Goal: Task Accomplishment & Management: Complete application form

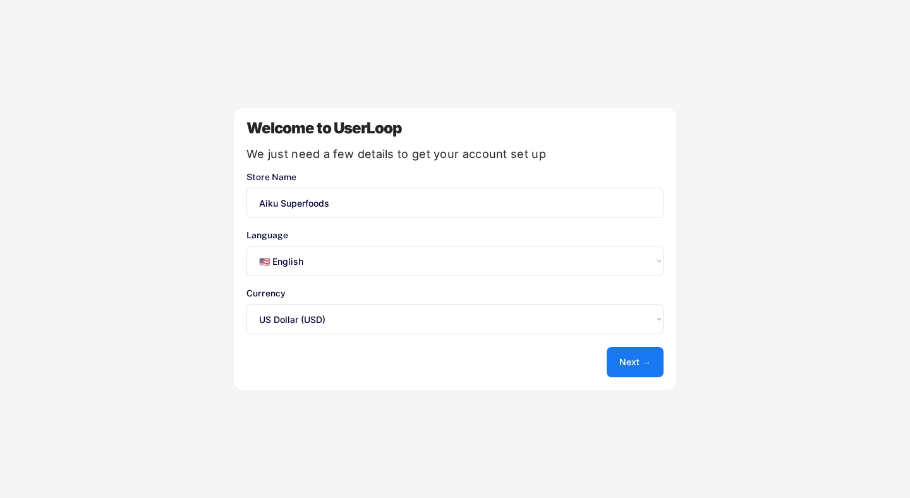
select select ""en""
select select ""1348695171700984260__LOOKUP__1635527639547x175194367885836100""
click at [634, 358] on button "Next →" at bounding box center [634, 362] width 57 height 30
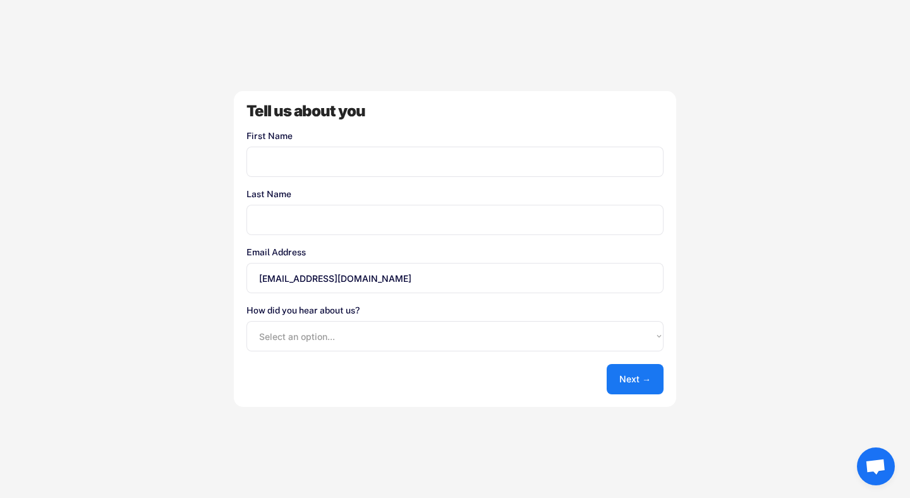
click at [472, 183] on div "Tell us about you First Name Last Name Email Address [EMAIL_ADDRESS][DOMAIN_NAM…" at bounding box center [455, 249] width 442 height 316
click at [472, 177] on div "Tell us about you First Name Last Name Email Address [EMAIL_ADDRESS][DOMAIN_NAM…" at bounding box center [455, 249] width 442 height 316
click at [466, 161] on input "input" at bounding box center [454, 162] width 417 height 30
type input "[PERSON_NAME]"
click at [423, 214] on input "input" at bounding box center [454, 220] width 417 height 30
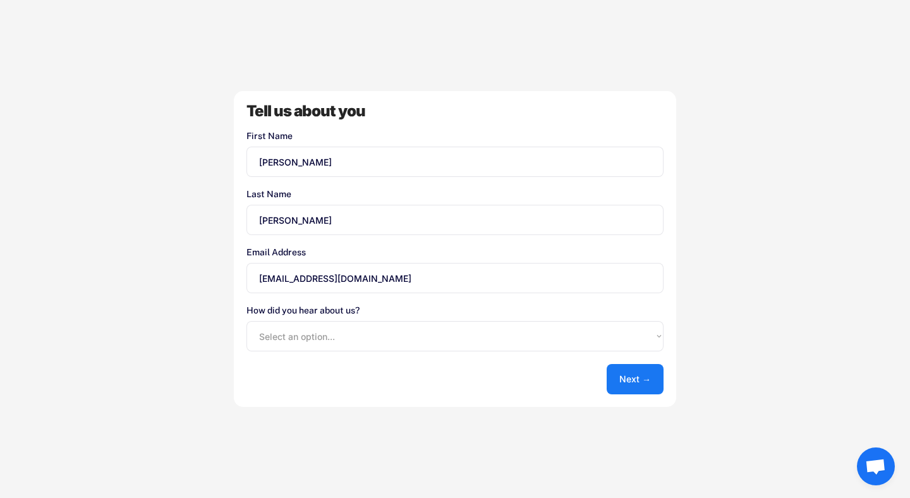
type input "[PERSON_NAME]"
click at [606, 369] on div "Tell us about you First Name Last Name Email Address [EMAIL_ADDRESS][DOMAIN_NAM…" at bounding box center [455, 249] width 442 height 316
click at [622, 371] on button "Next →" at bounding box center [634, 379] width 57 height 30
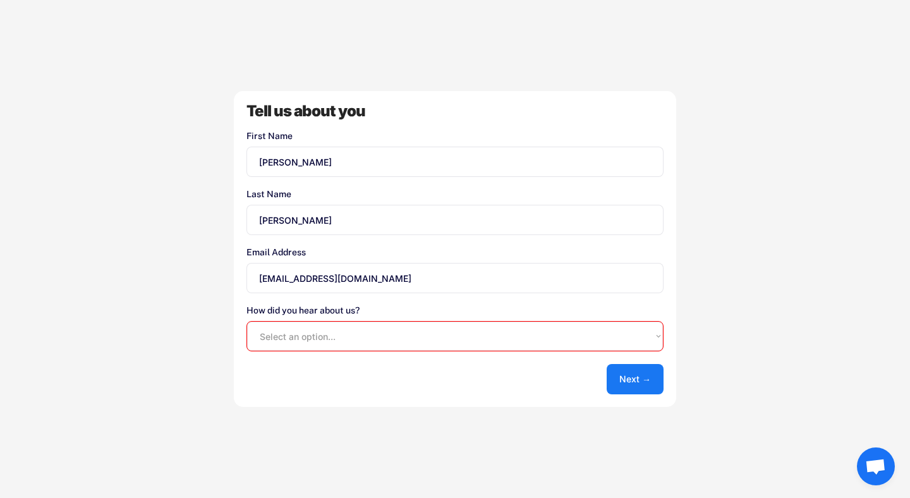
click at [613, 339] on select "Select an option... Shopify App Store Google UserLoop Blog Referred by a friend…" at bounding box center [454, 336] width 417 height 30
select select ""other""
click at [246, 321] on select "Select an option... Shopify App Store Google UserLoop Blog Referred by a friend…" at bounding box center [454, 336] width 417 height 30
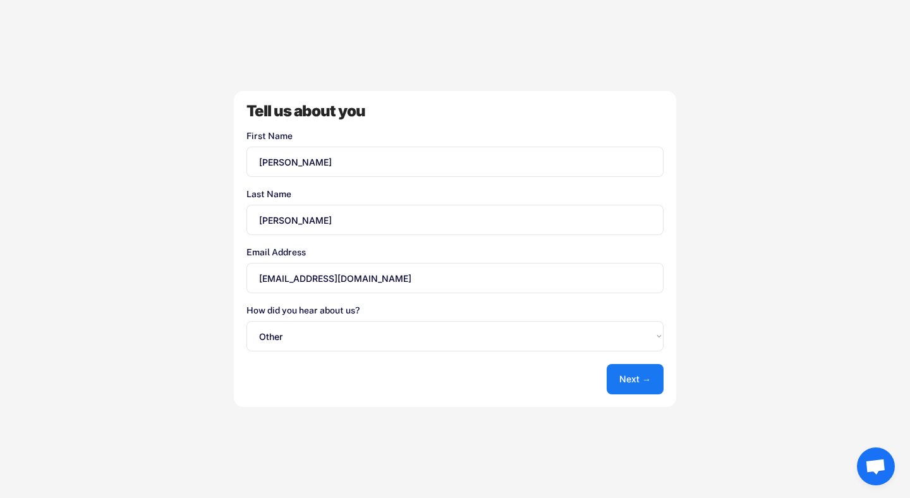
click at [641, 376] on button "Next →" at bounding box center [634, 379] width 57 height 30
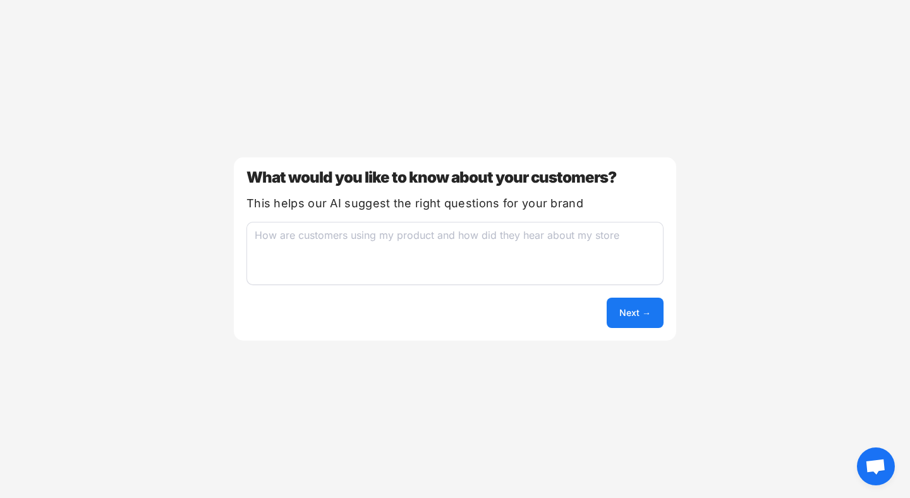
click at [618, 306] on button "Next →" at bounding box center [634, 313] width 57 height 30
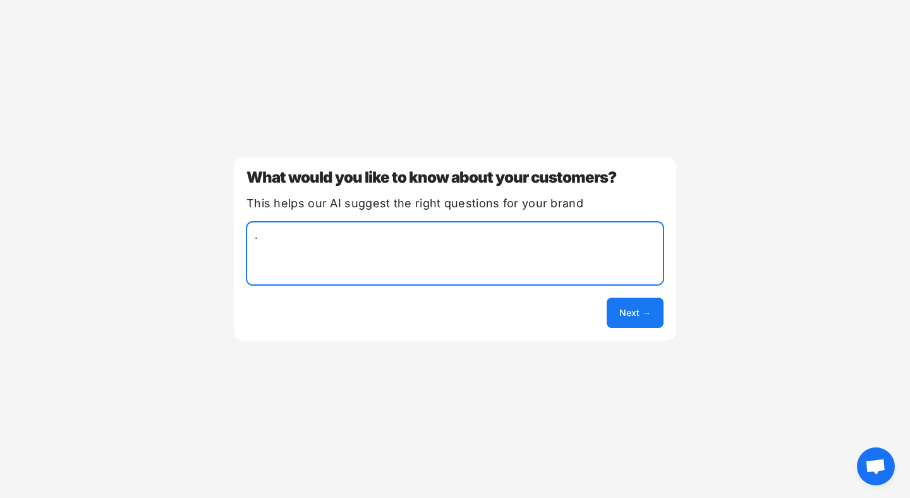
type textarea "."
click at [631, 304] on button "Next →" at bounding box center [634, 313] width 57 height 30
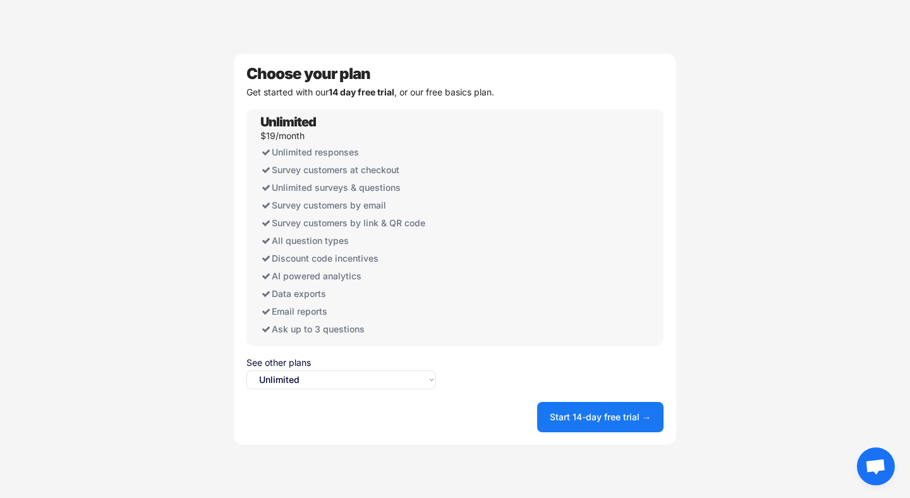
click at [396, 363] on div "See other plans" at bounding box center [340, 362] width 189 height 9
click at [396, 371] on select "Select an option... Unlimited Free" at bounding box center [340, 379] width 189 height 19
select select ""free0""
click at [246, 370] on select "Select an option... Unlimited Free" at bounding box center [340, 379] width 189 height 19
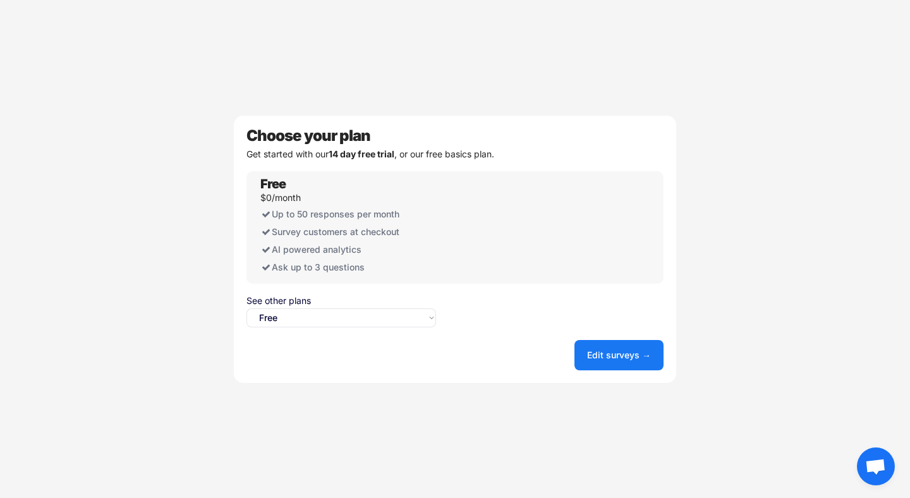
click at [608, 347] on button "Edit surveys →" at bounding box center [618, 355] width 89 height 30
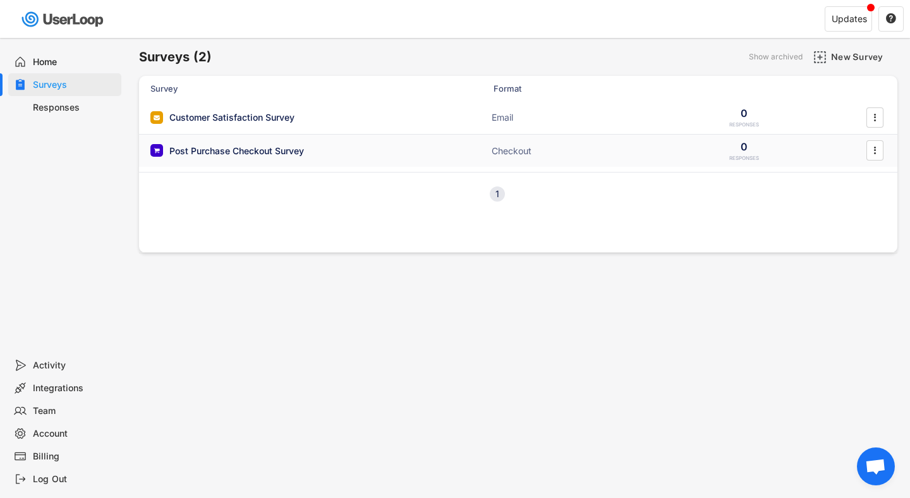
click at [207, 150] on div "Post Purchase Checkout Survey" at bounding box center [236, 151] width 135 height 13
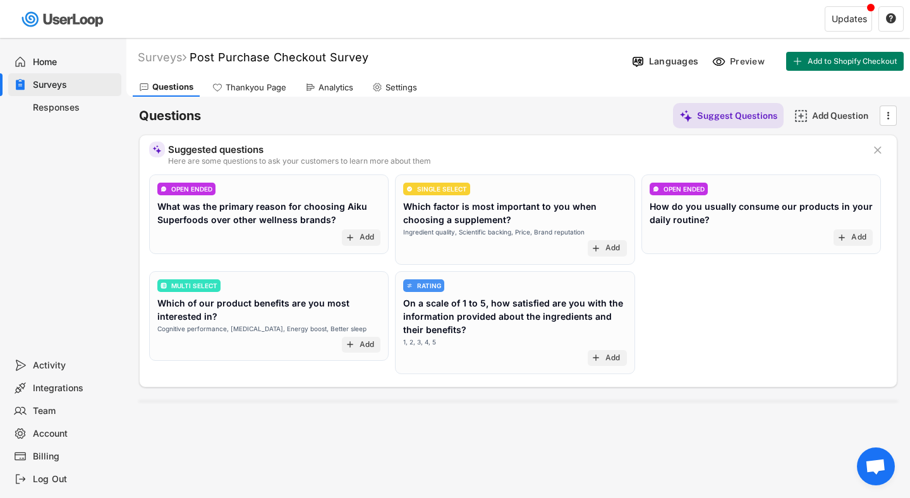
click at [90, 90] on div "Surveys" at bounding box center [74, 85] width 83 height 12
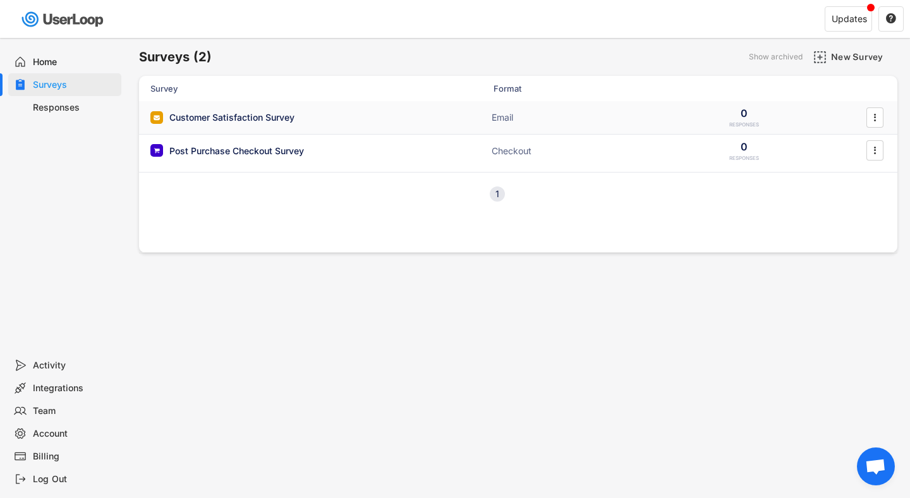
click at [785, 120] on div "Customer Satisfaction Survey Email 0 RESPONSES " at bounding box center [518, 117] width 758 height 33
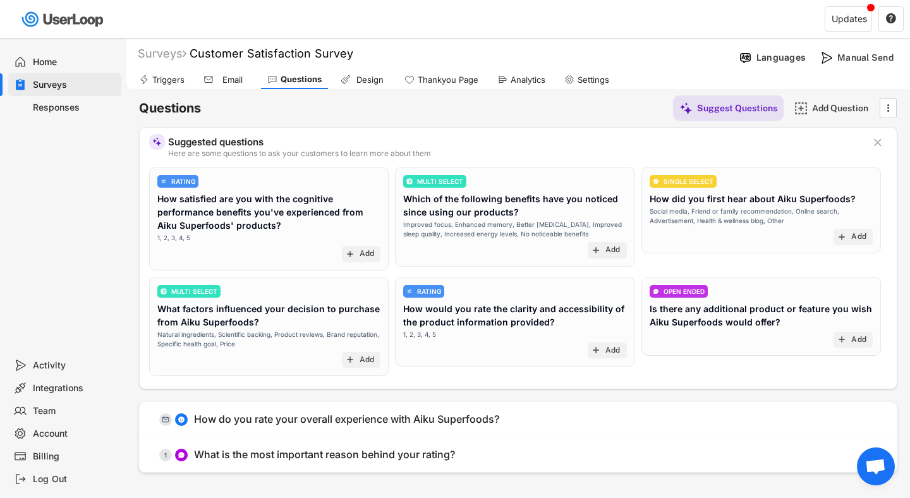
click at [220, 75] on div "Email" at bounding box center [233, 80] width 32 height 11
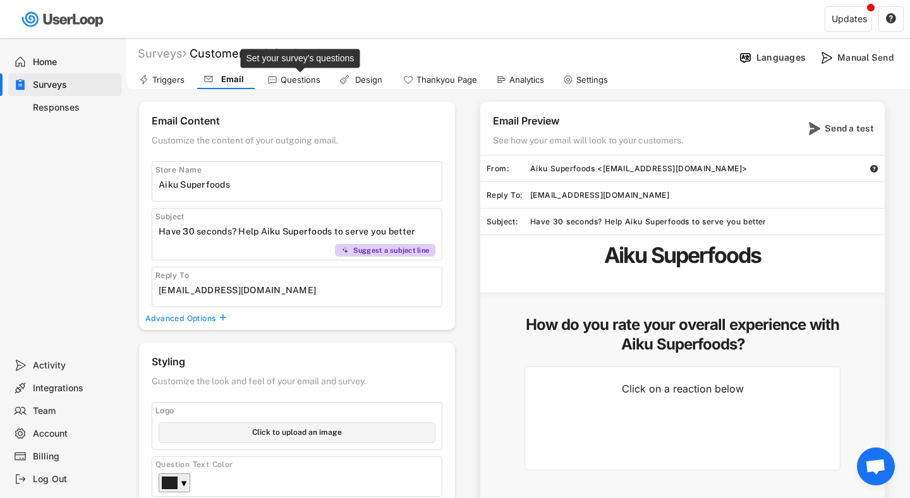
click at [288, 85] on div "Questions" at bounding box center [300, 80] width 40 height 11
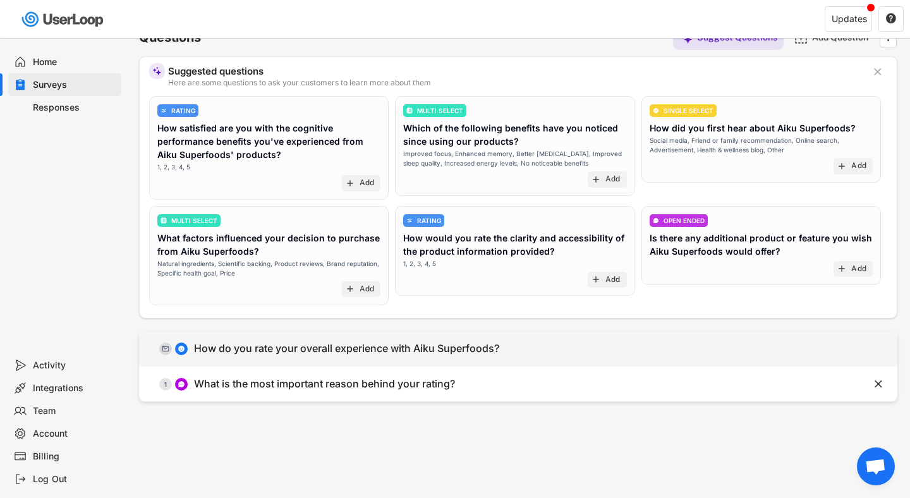
scroll to position [82, 0]
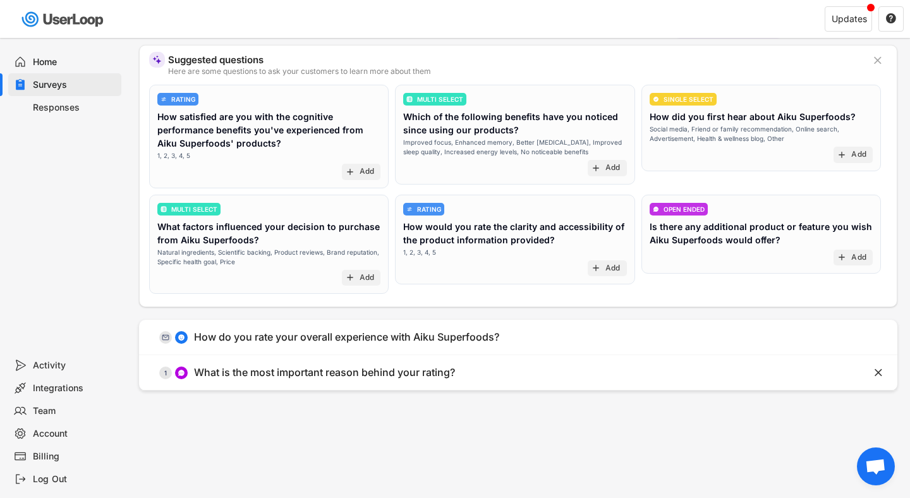
drag, startPoint x: 400, startPoint y: 383, endPoint x: 399, endPoint y: 423, distance: 39.2
click at [399, 423] on div "Surveys Customer Satisfaction Survey Languages Preview Add to Shopify Checkout …" at bounding box center [517, 260] width 783 height 609
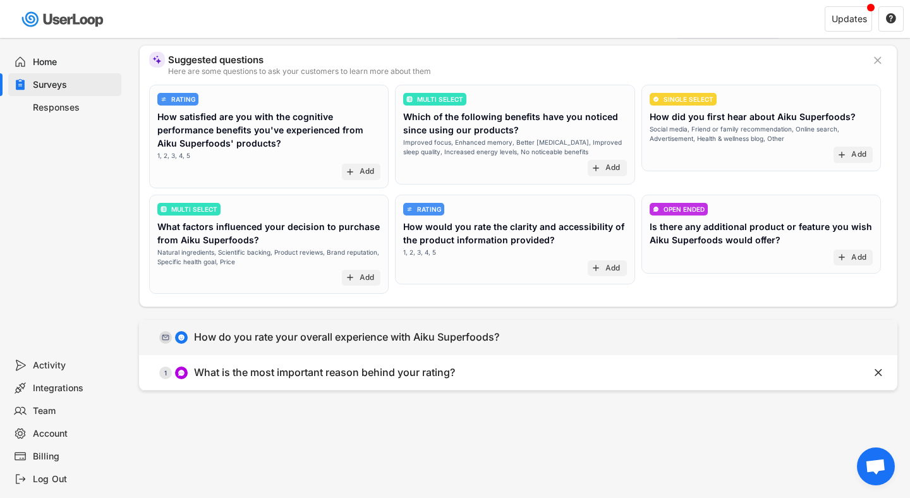
click at [414, 342] on div "How do you rate your overall experience with Aiku Superfoods?" at bounding box center [346, 336] width 305 height 13
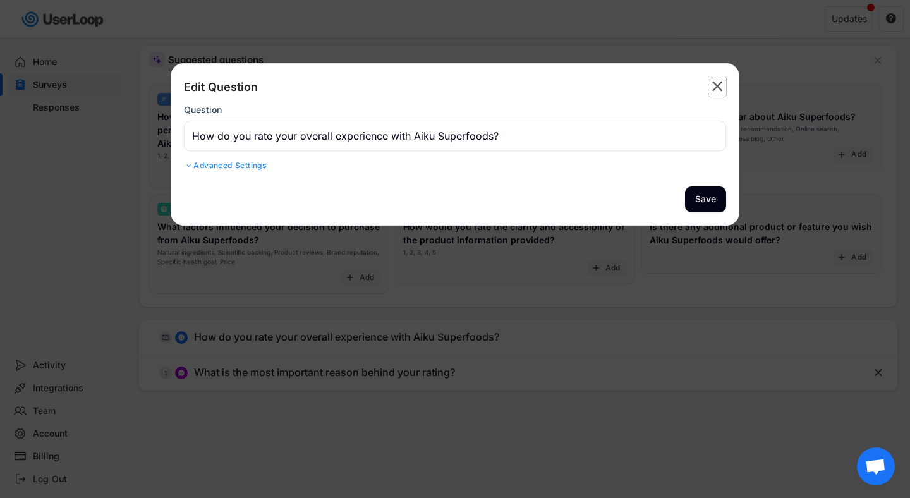
click at [716, 84] on text "" at bounding box center [717, 86] width 11 height 18
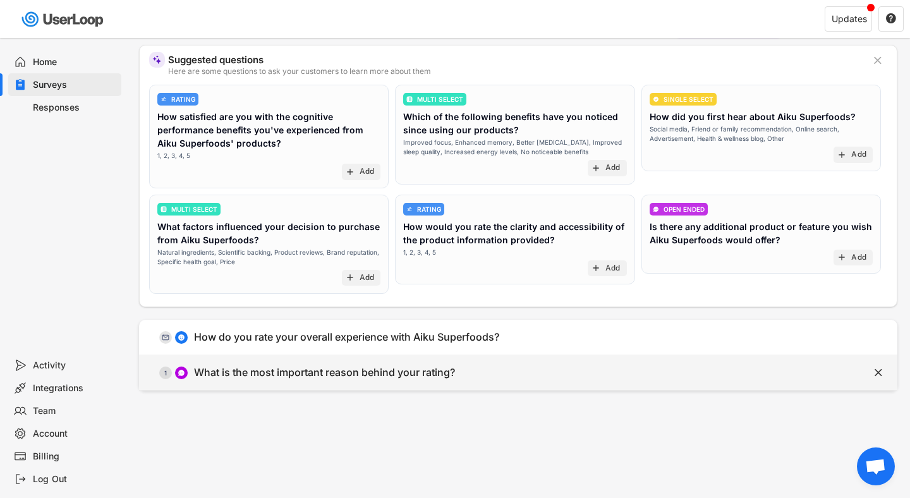
click at [880, 370] on text "" at bounding box center [878, 372] width 8 height 13
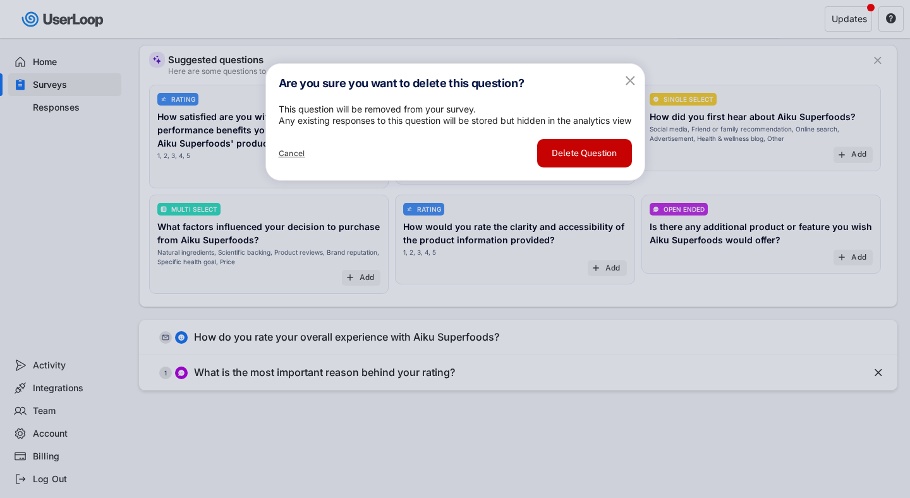
click at [600, 167] on button "Delete Question" at bounding box center [584, 153] width 95 height 28
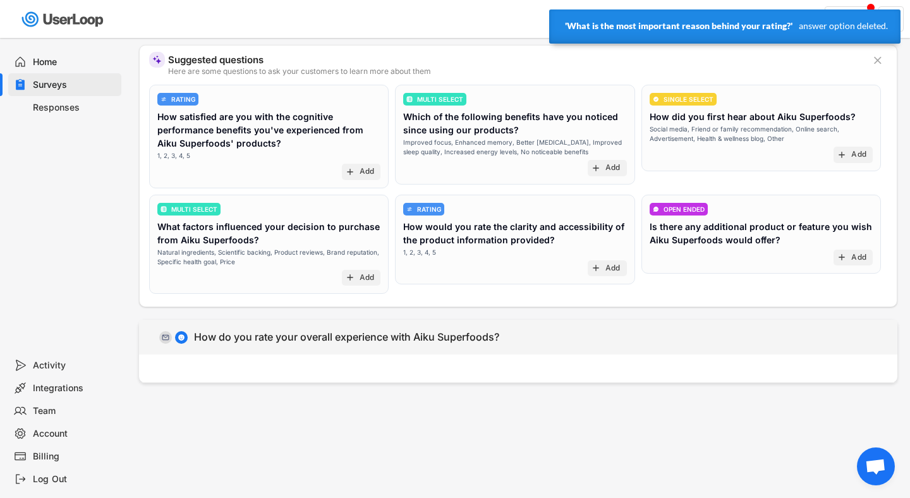
click at [334, 341] on div "How do you rate your overall experience with Aiku Superfoods?" at bounding box center [346, 336] width 305 height 13
type input "How do you rate your overall experience with Aiku Superfoods?"
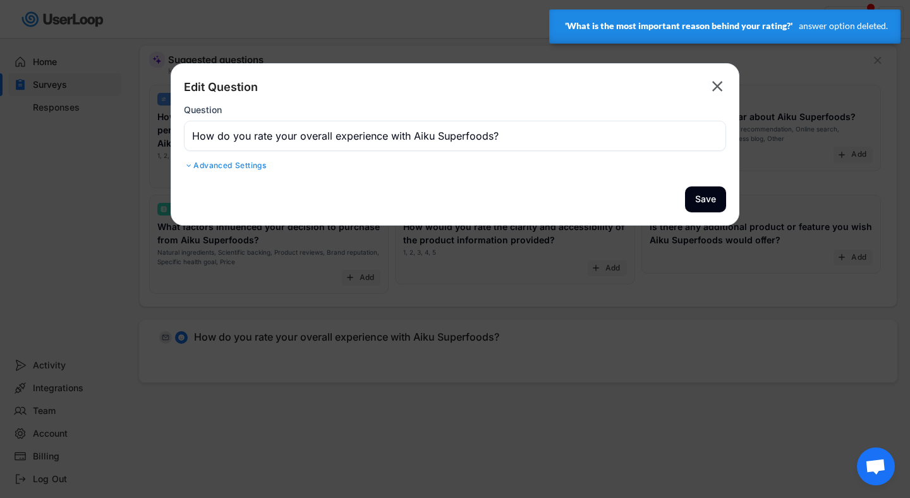
click at [251, 168] on div "Advanced Settings" at bounding box center [455, 165] width 542 height 10
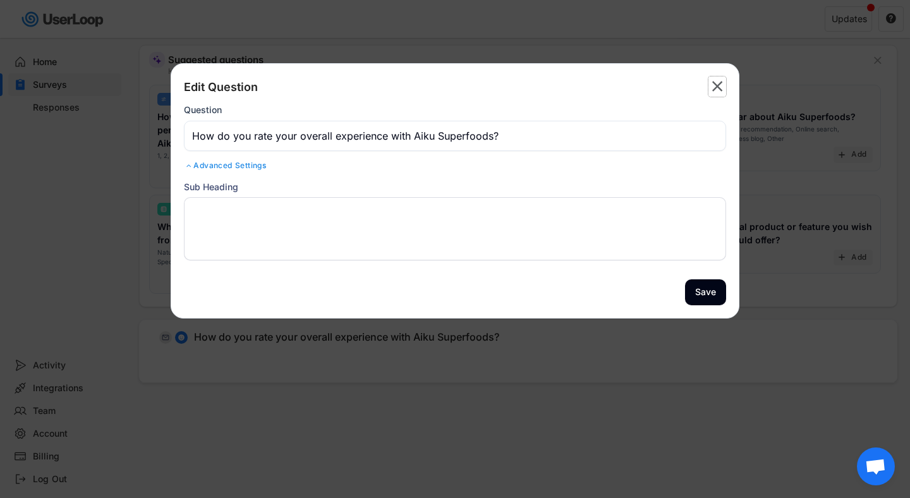
click at [714, 92] on text "" at bounding box center [717, 86] width 11 height 18
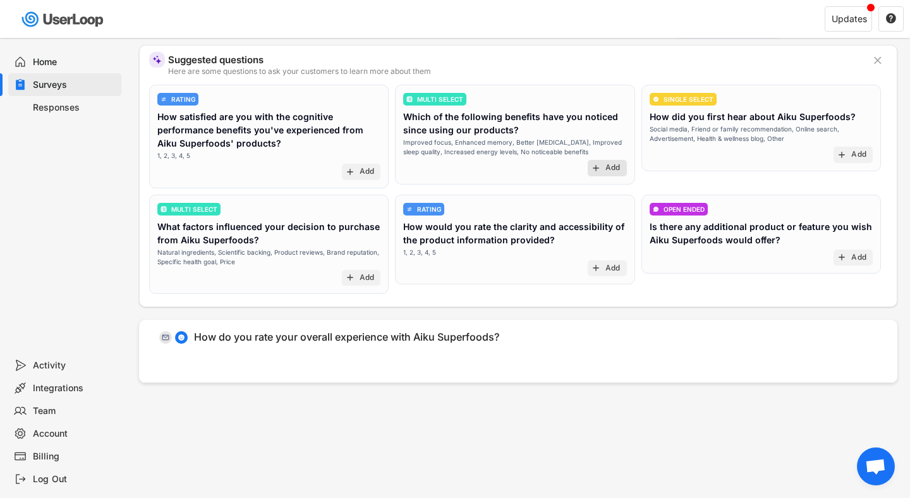
click at [594, 167] on text "add" at bounding box center [596, 168] width 10 height 10
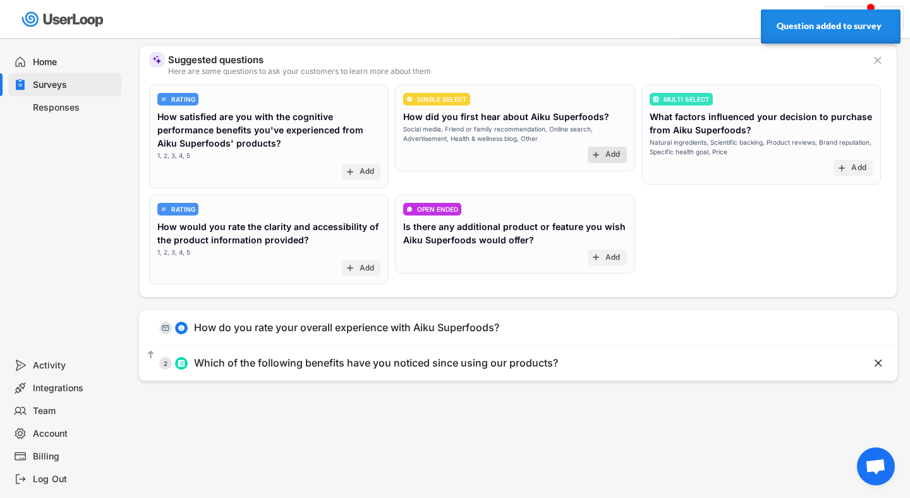
click at [611, 160] on div "add Add" at bounding box center [606, 155] width 39 height 16
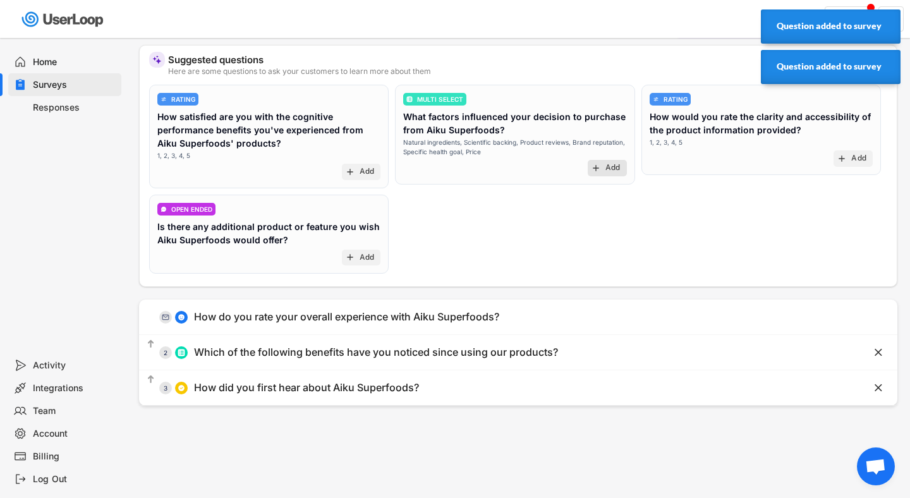
click at [611, 160] on div "add Add" at bounding box center [606, 168] width 39 height 16
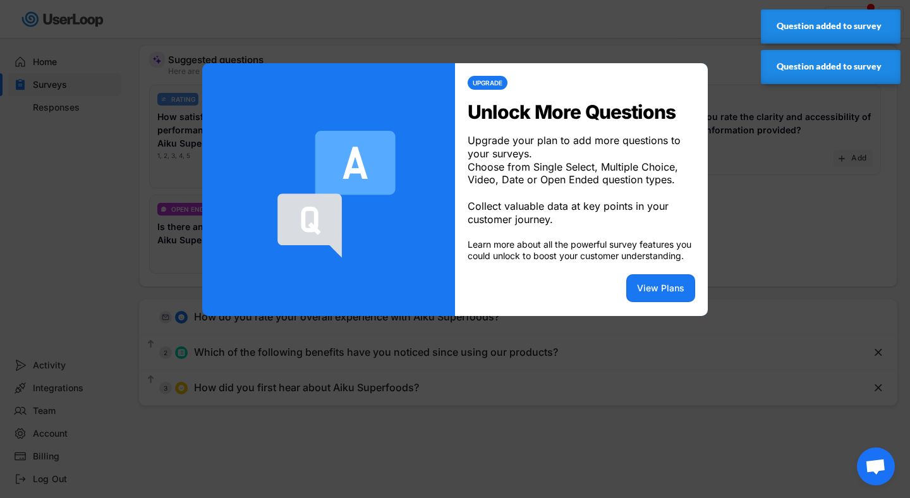
click at [723, 299] on div at bounding box center [455, 249] width 910 height 498
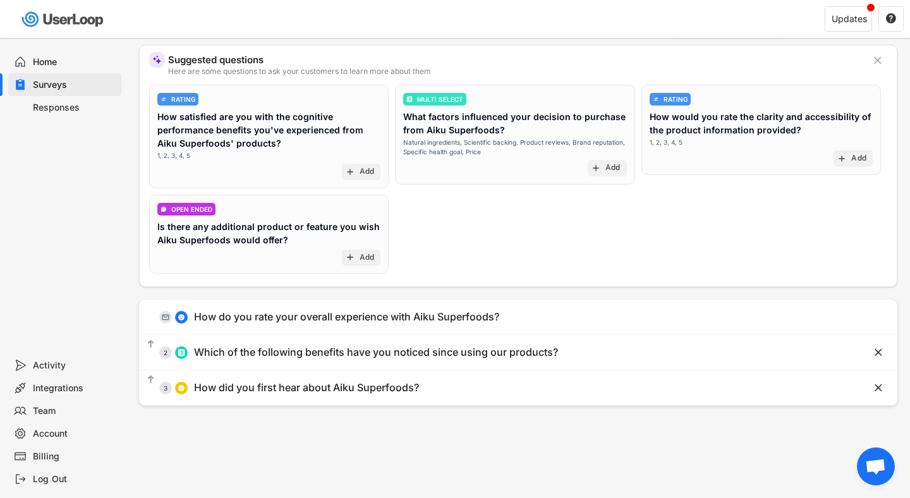
scroll to position [0, 0]
